Goal: Feedback & Contribution: Leave review/rating

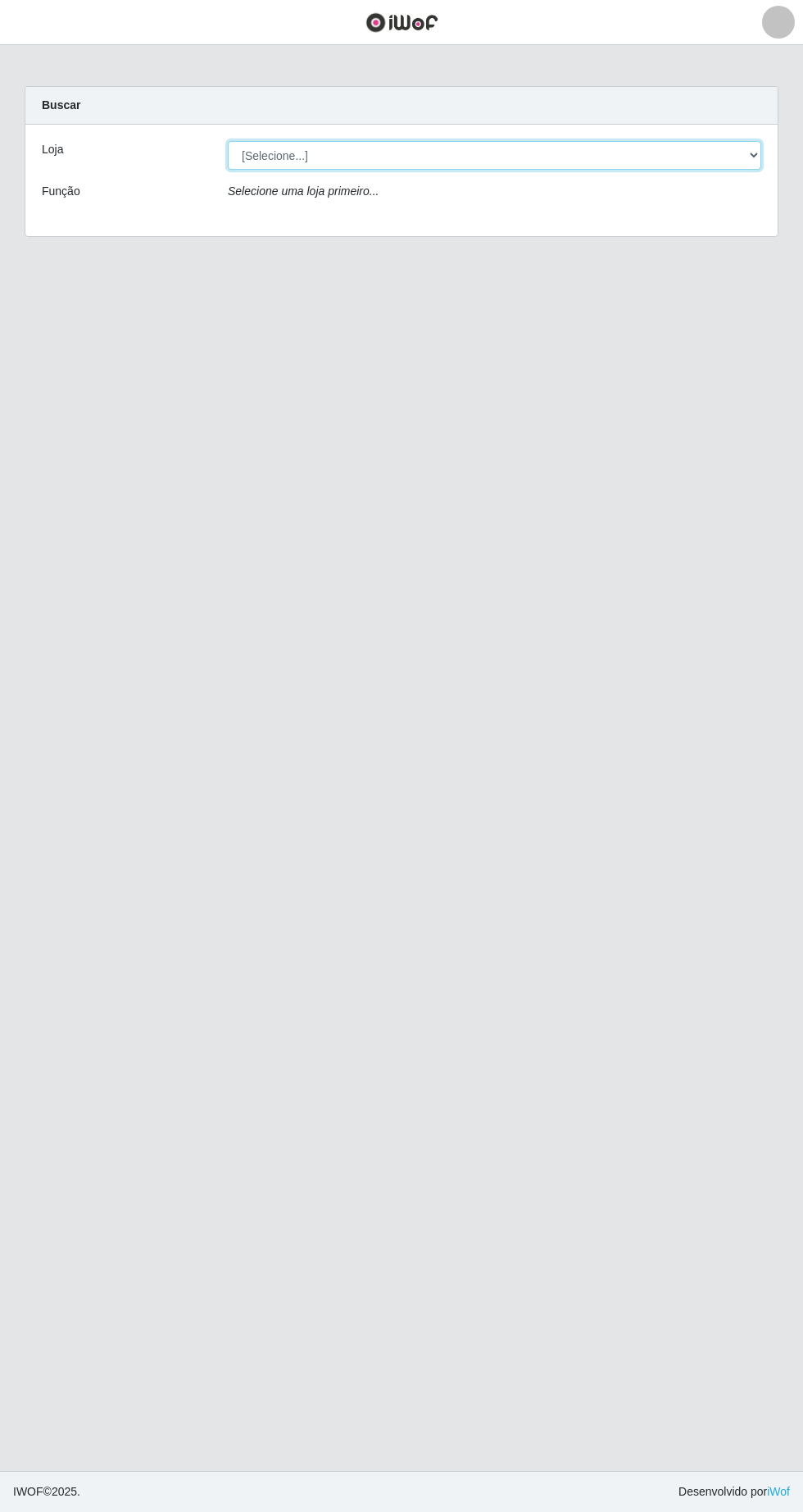
click at [278, 155] on select "[Selecione...] Extrabom - Loja 05 [GEOGRAPHIC_DATA]" at bounding box center [495, 156] width 534 height 29
select select "494"
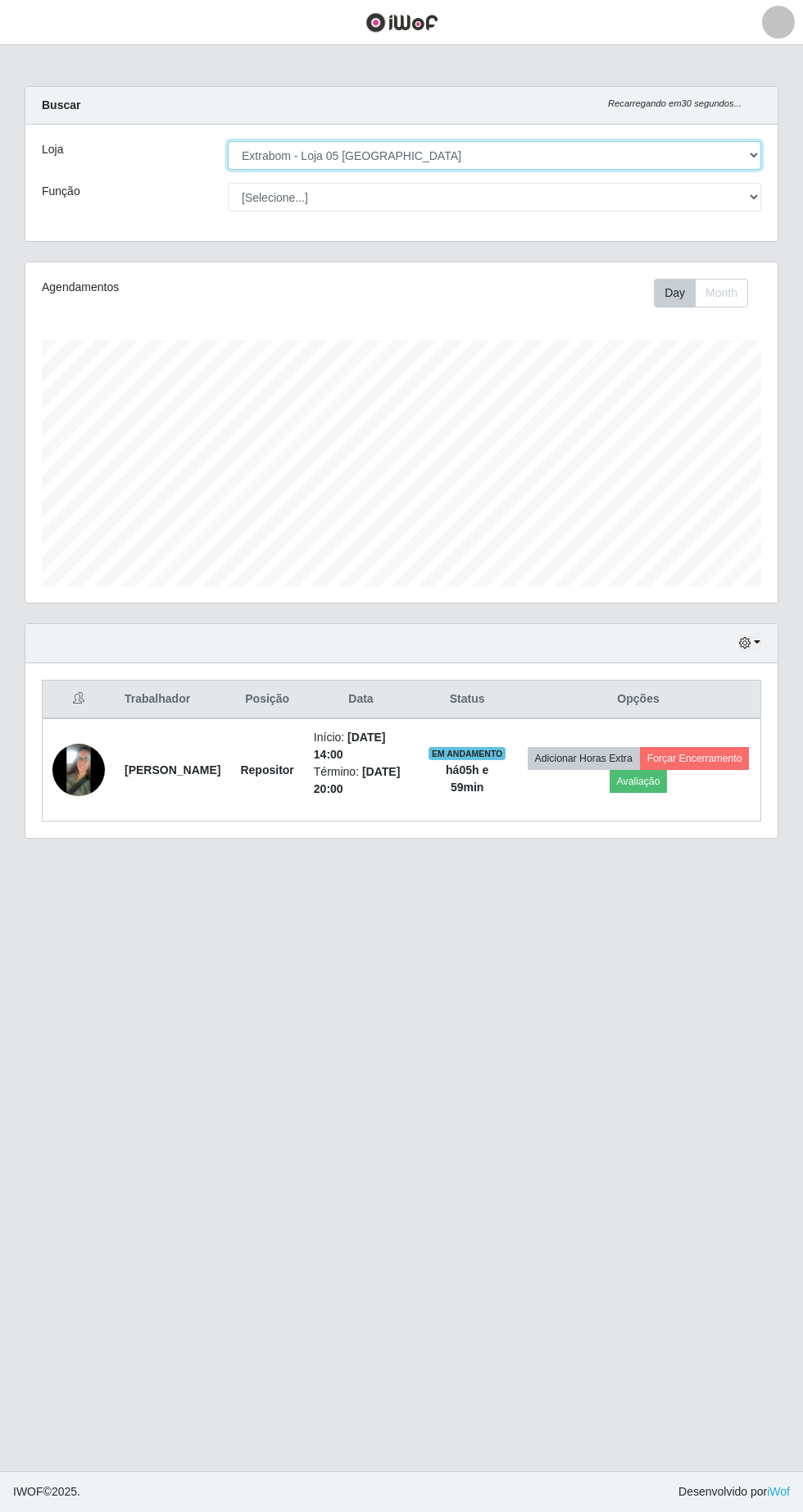
scroll to position [340, 752]
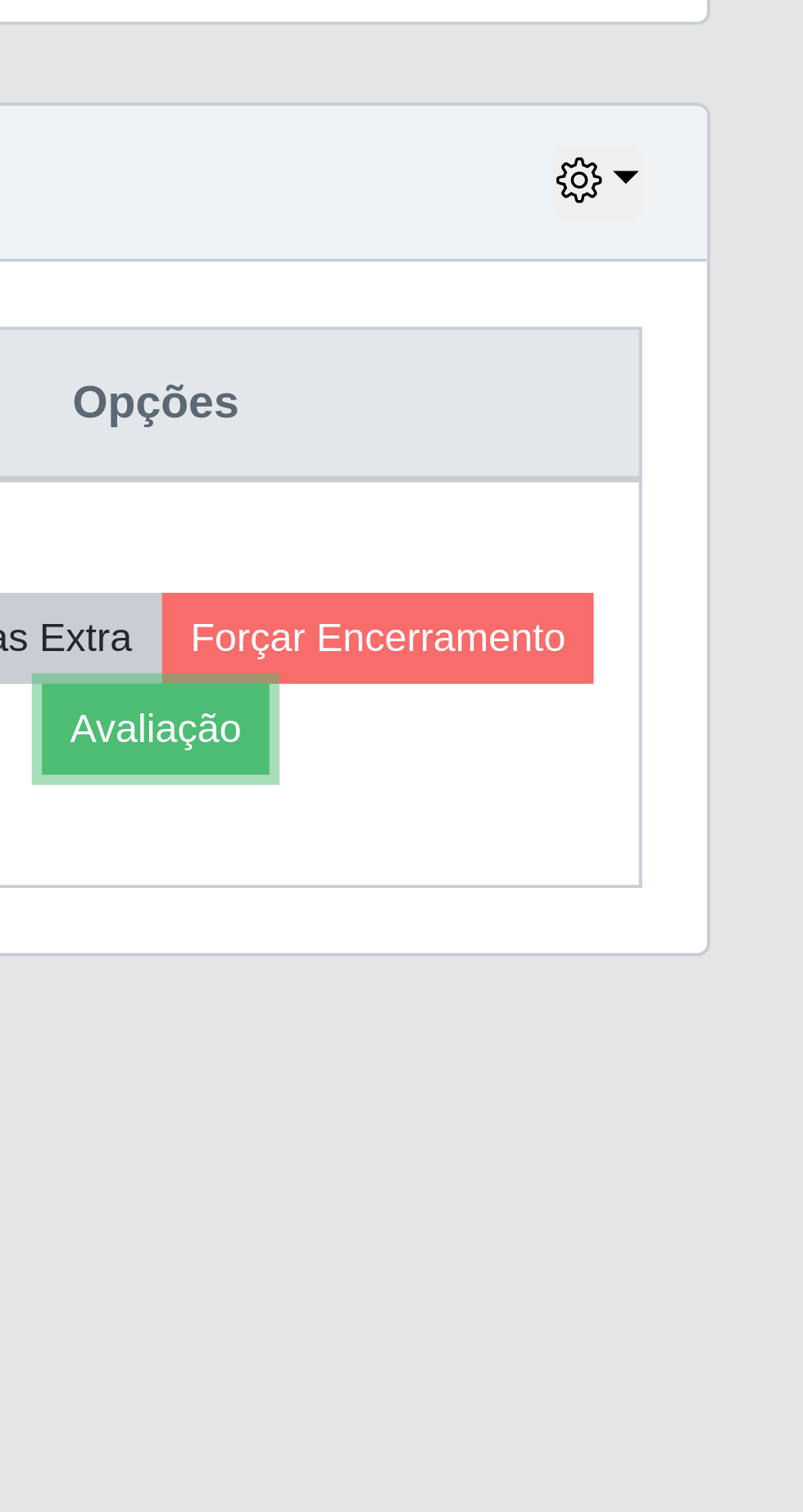
click at [668, 789] on button "Avaliação" at bounding box center [639, 781] width 59 height 23
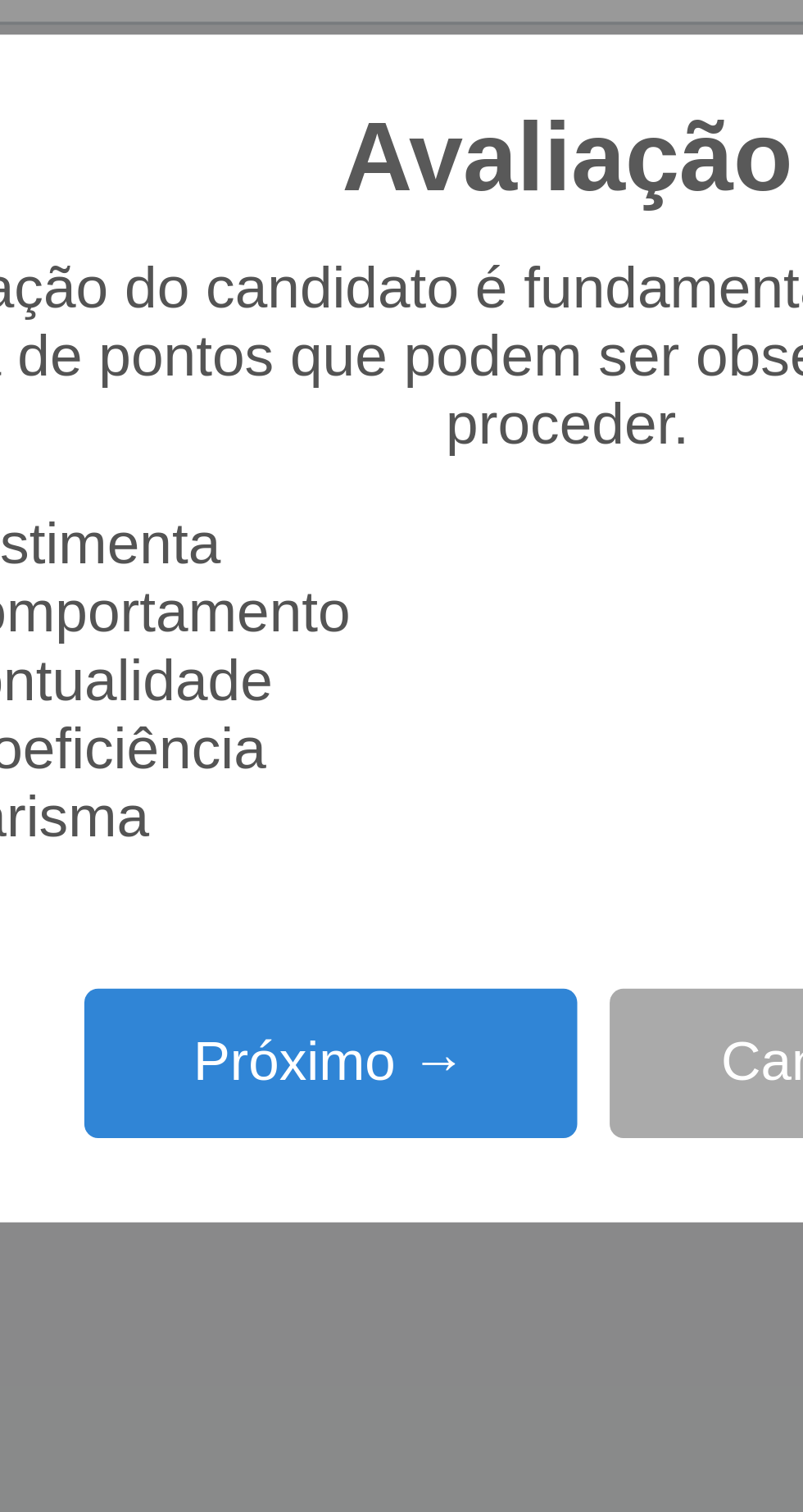
click at [350, 866] on button "Próximo →" at bounding box center [342, 866] width 125 height 38
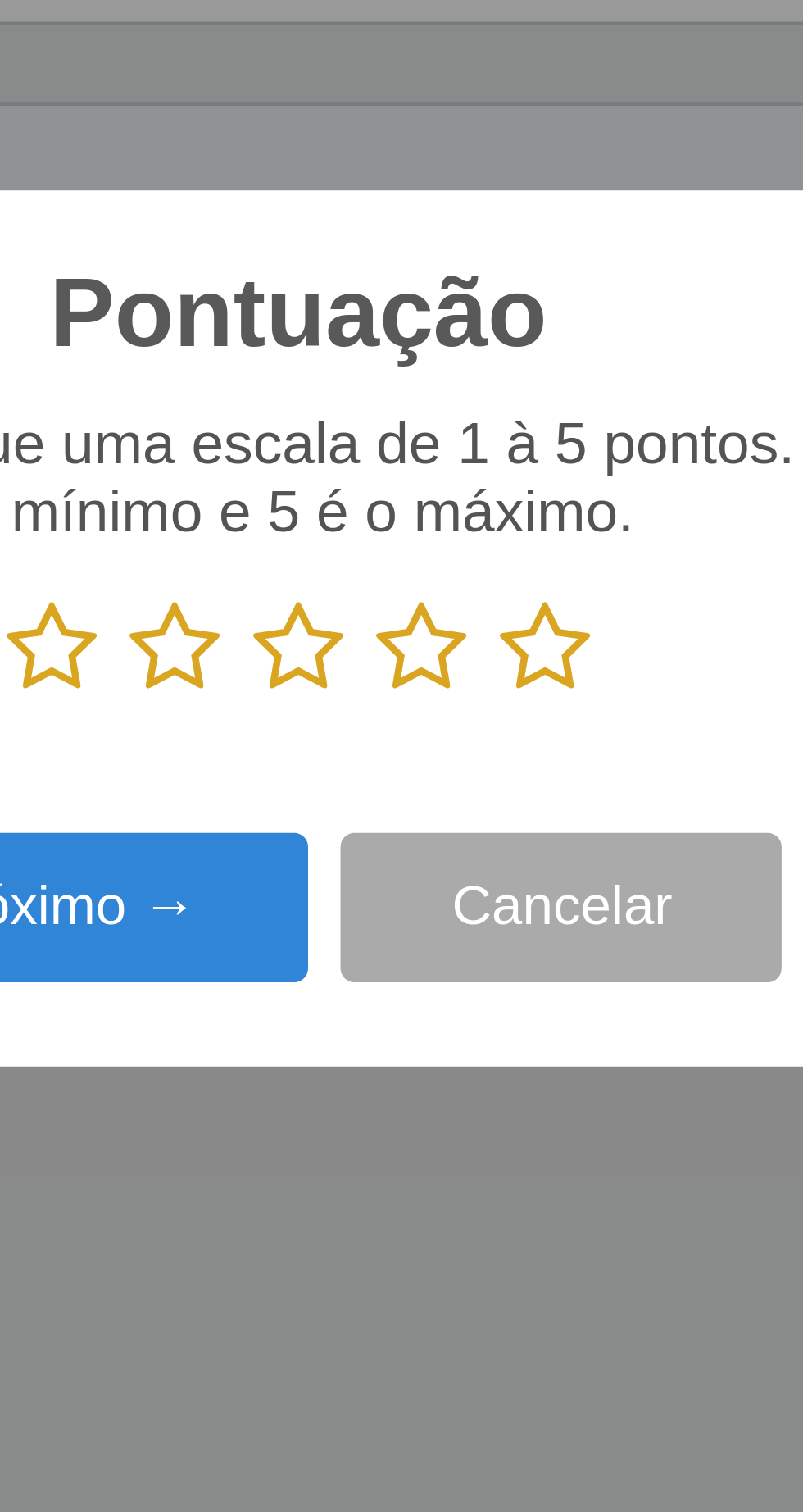
click at [469, 759] on icon at bounding box center [464, 761] width 23 height 25
click at [452, 773] on input "radio" at bounding box center [452, 773] width 0 height 0
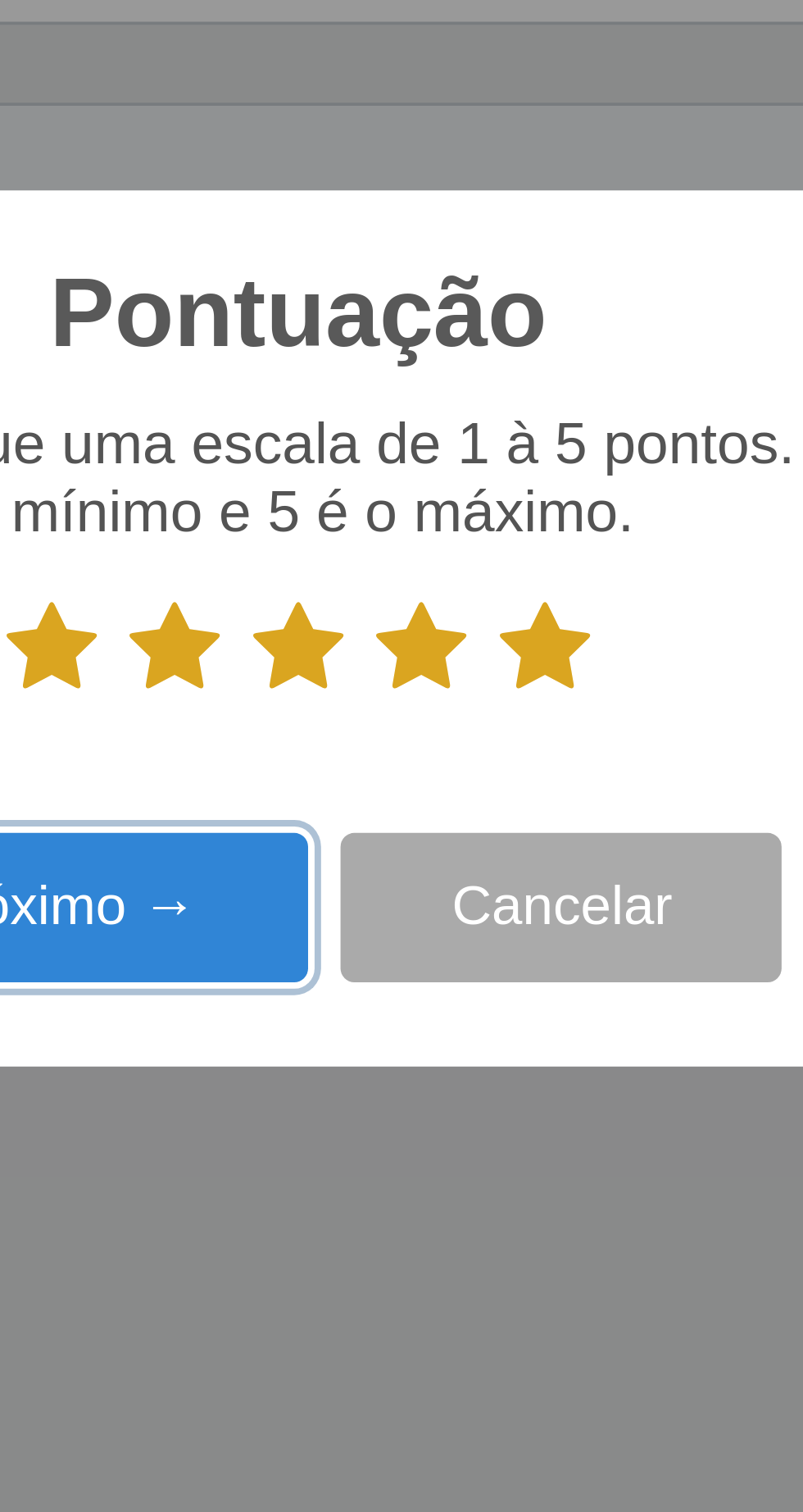
click at [379, 829] on button "Próximo →" at bounding box center [342, 827] width 125 height 38
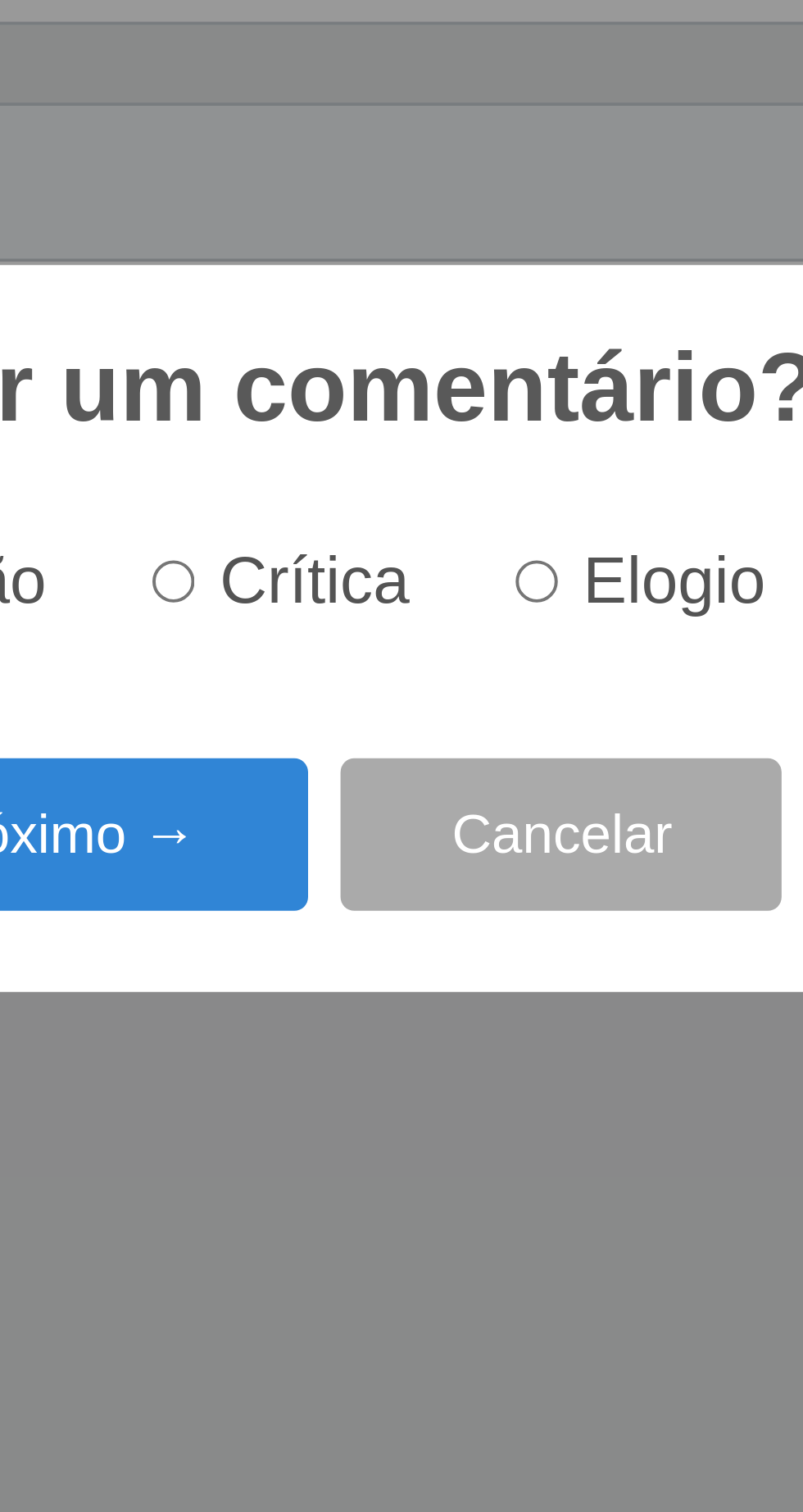
click at [467, 744] on input "Elogio" at bounding box center [461, 744] width 11 height 11
radio input "true"
click at [368, 810] on button "Próximo →" at bounding box center [342, 808] width 125 height 38
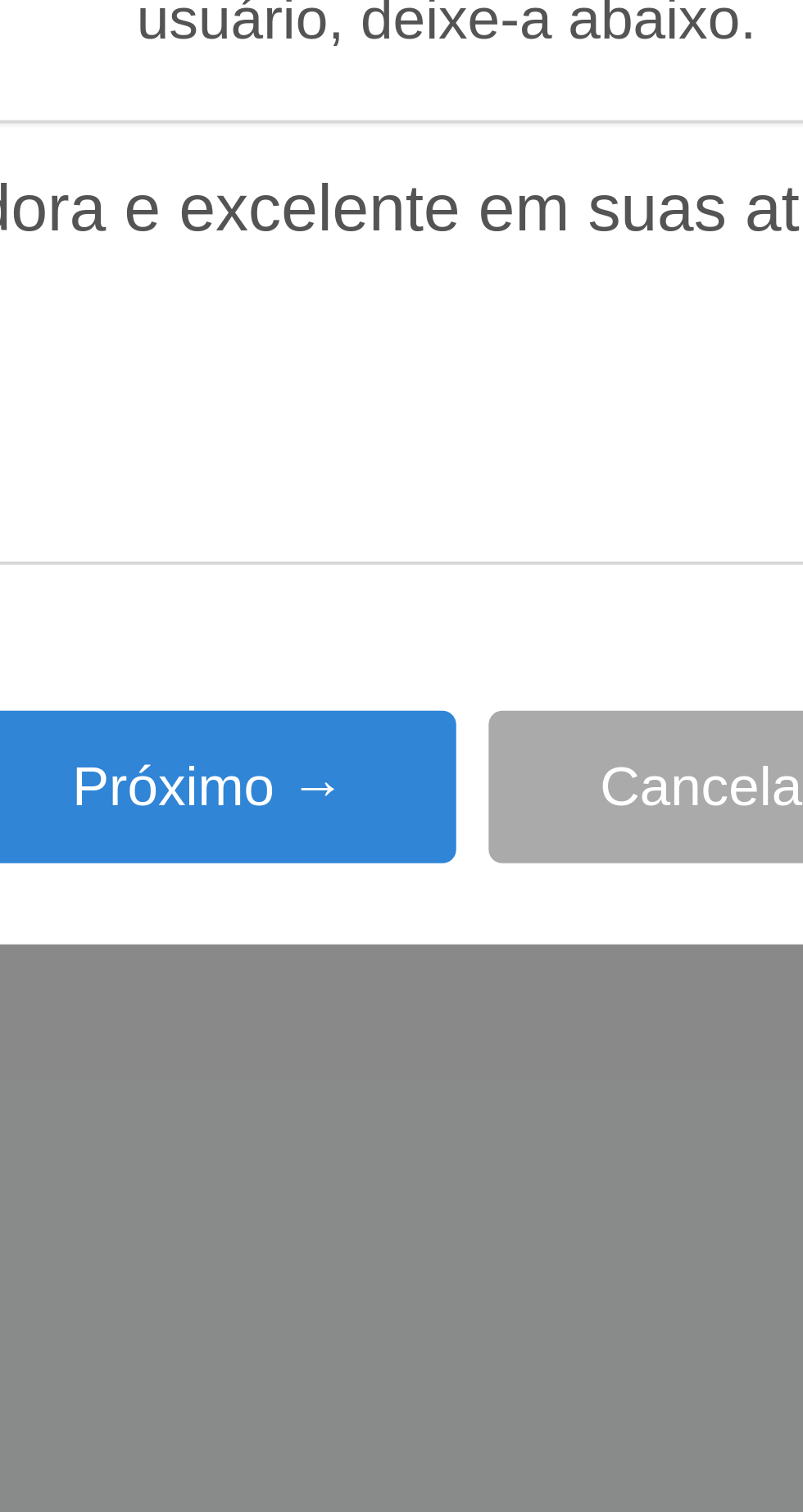
type textarea "A prestadora e excelente em suas atividades"
click at [360, 873] on button "Próximo →" at bounding box center [342, 873] width 125 height 38
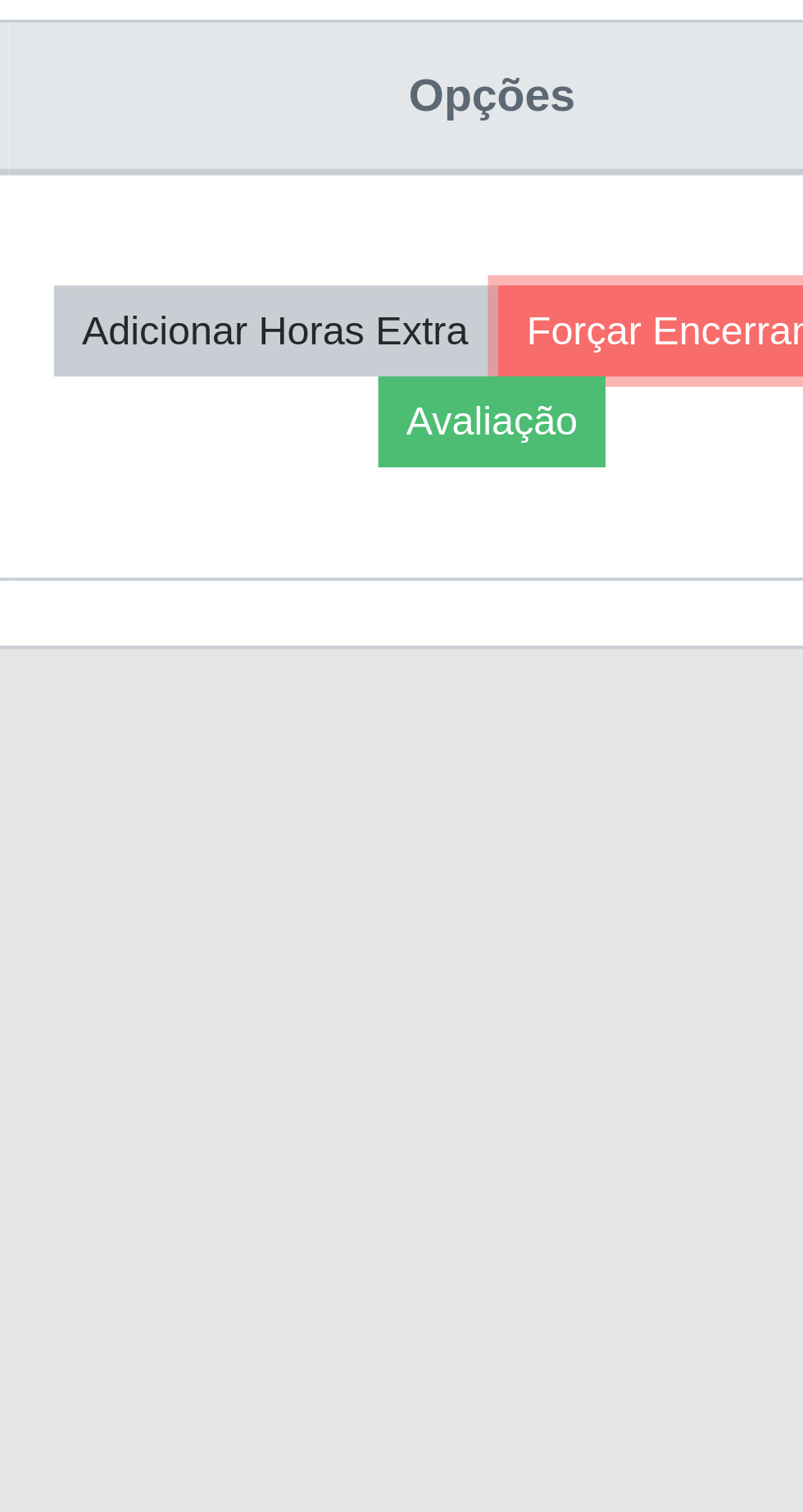
click at [640, 769] on button "Forçar Encerramento" at bounding box center [694, 758] width 110 height 23
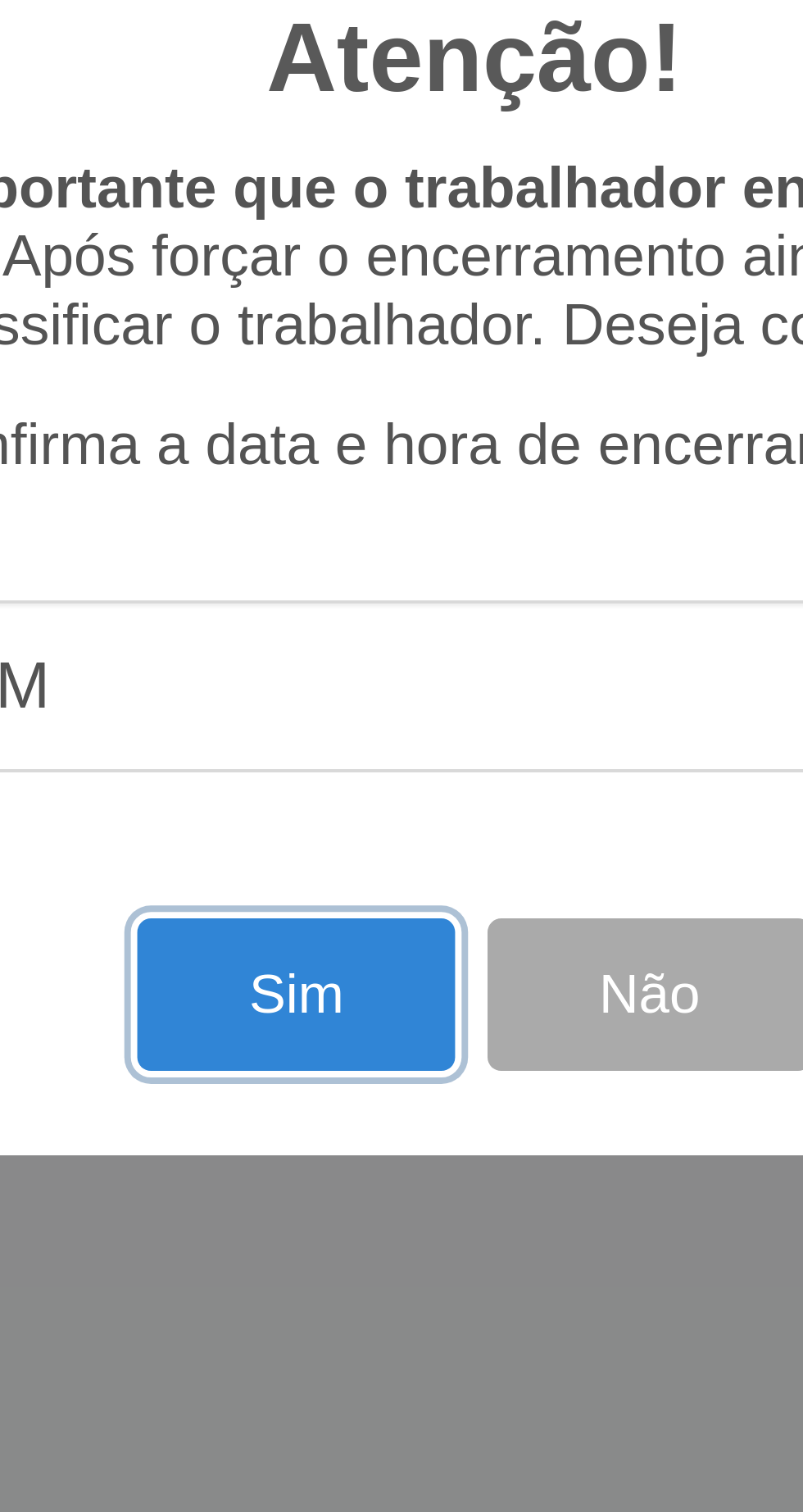
click at [348, 927] on button "Sim" at bounding box center [355, 926] width 80 height 38
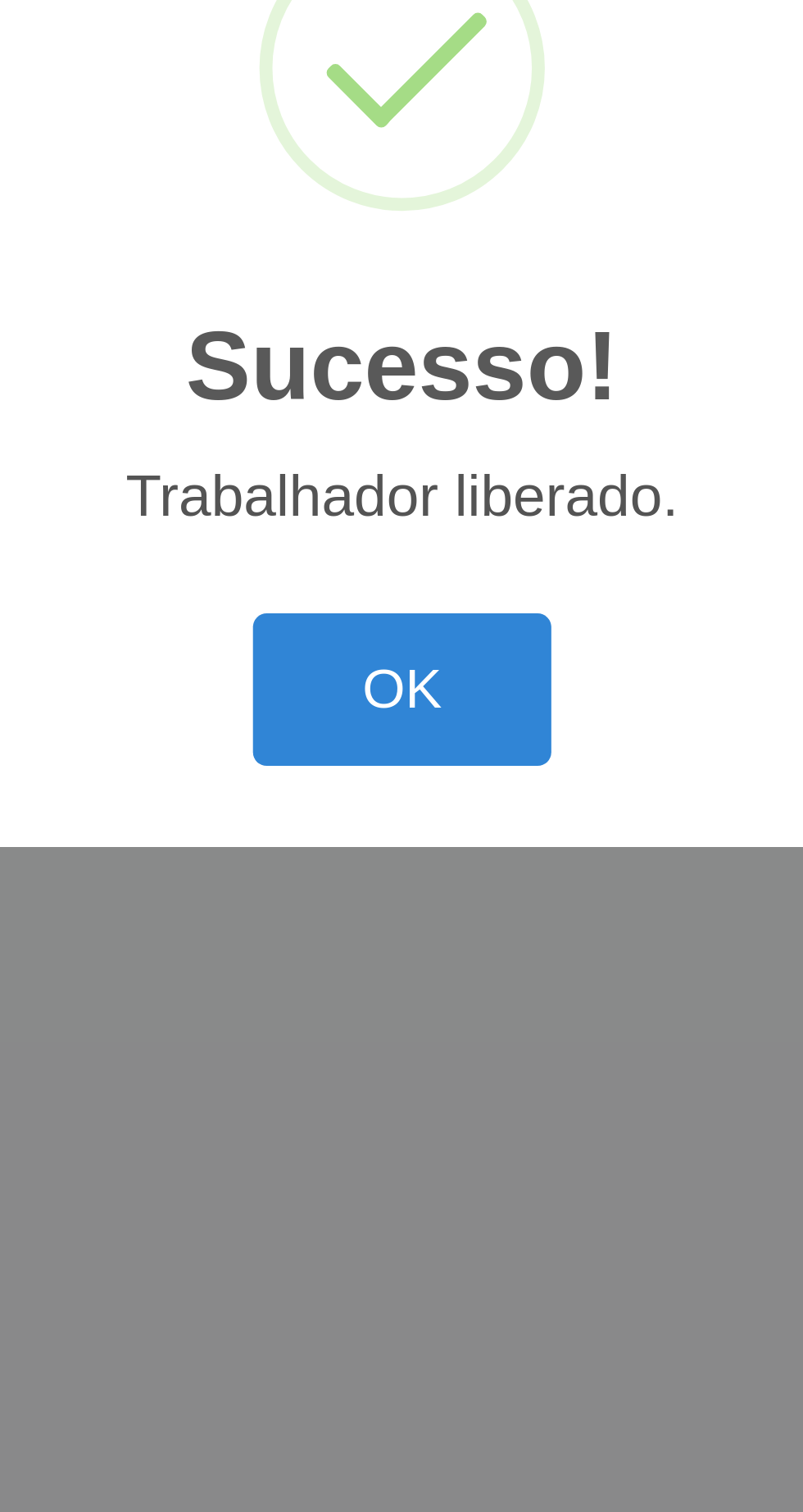
click at [412, 846] on button "OK" at bounding box center [402, 849] width 76 height 38
